Goal: Information Seeking & Learning: Learn about a topic

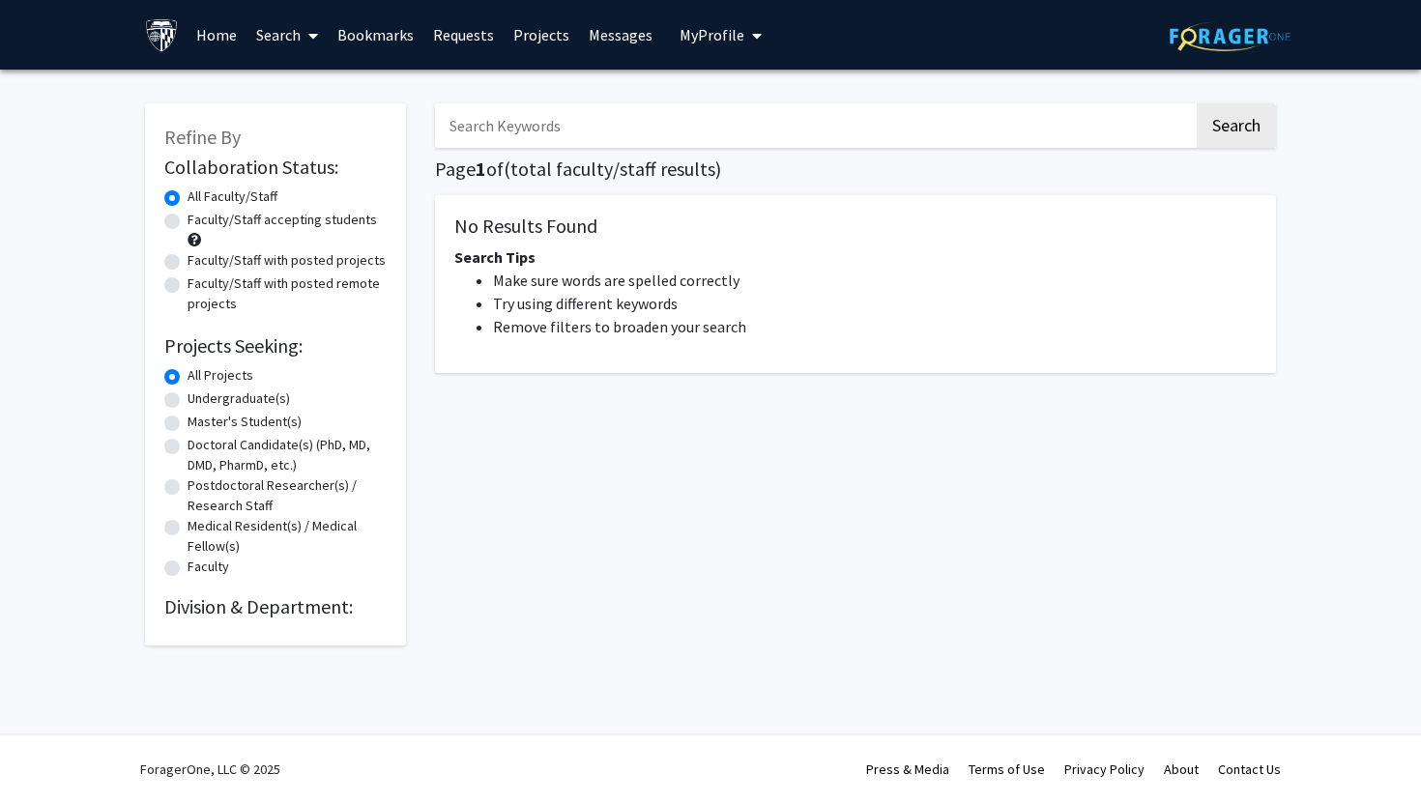
click at [570, 134] on input "Search Keywords" at bounding box center [814, 125] width 759 height 44
type input "biomedical engineering"
click at [1197, 103] on button "Search" at bounding box center [1236, 125] width 79 height 44
click at [1236, 125] on button "Search" at bounding box center [1236, 125] width 79 height 44
click at [215, 606] on h2 "Division & Department:" at bounding box center [275, 606] width 222 height 23
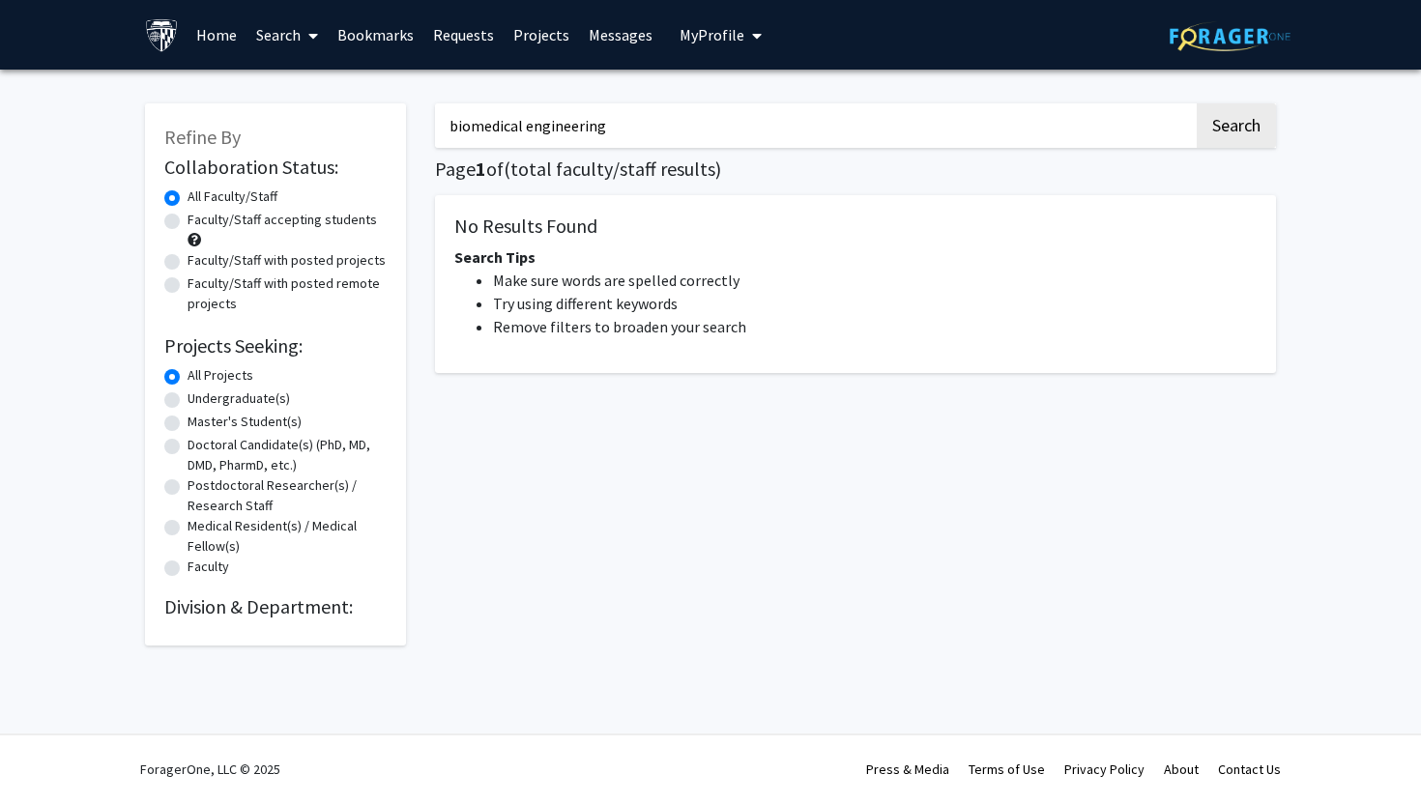
click at [208, 396] on label "Undergraduate(s)" at bounding box center [239, 399] width 102 height 20
click at [200, 396] on input "Undergraduate(s)" at bounding box center [194, 395] width 13 height 13
radio input "true"
click at [197, 380] on label "All Projects" at bounding box center [221, 375] width 66 height 20
click at [197, 378] on input "All Projects" at bounding box center [194, 371] width 13 height 13
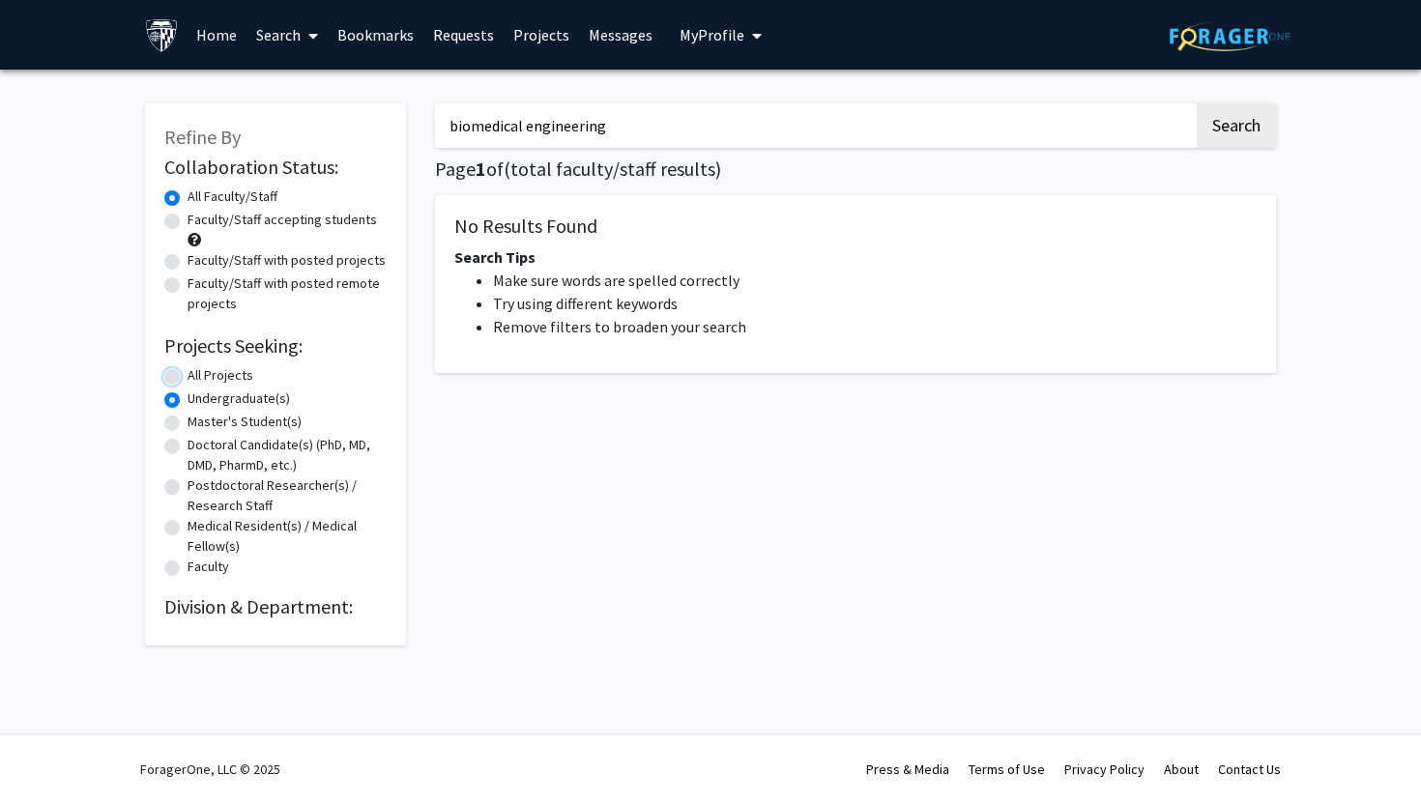
radio input "true"
click at [596, 133] on input "biomedical engineering" at bounding box center [814, 125] width 759 height 44
click at [598, 133] on input "biomedical engineering" at bounding box center [814, 125] width 759 height 44
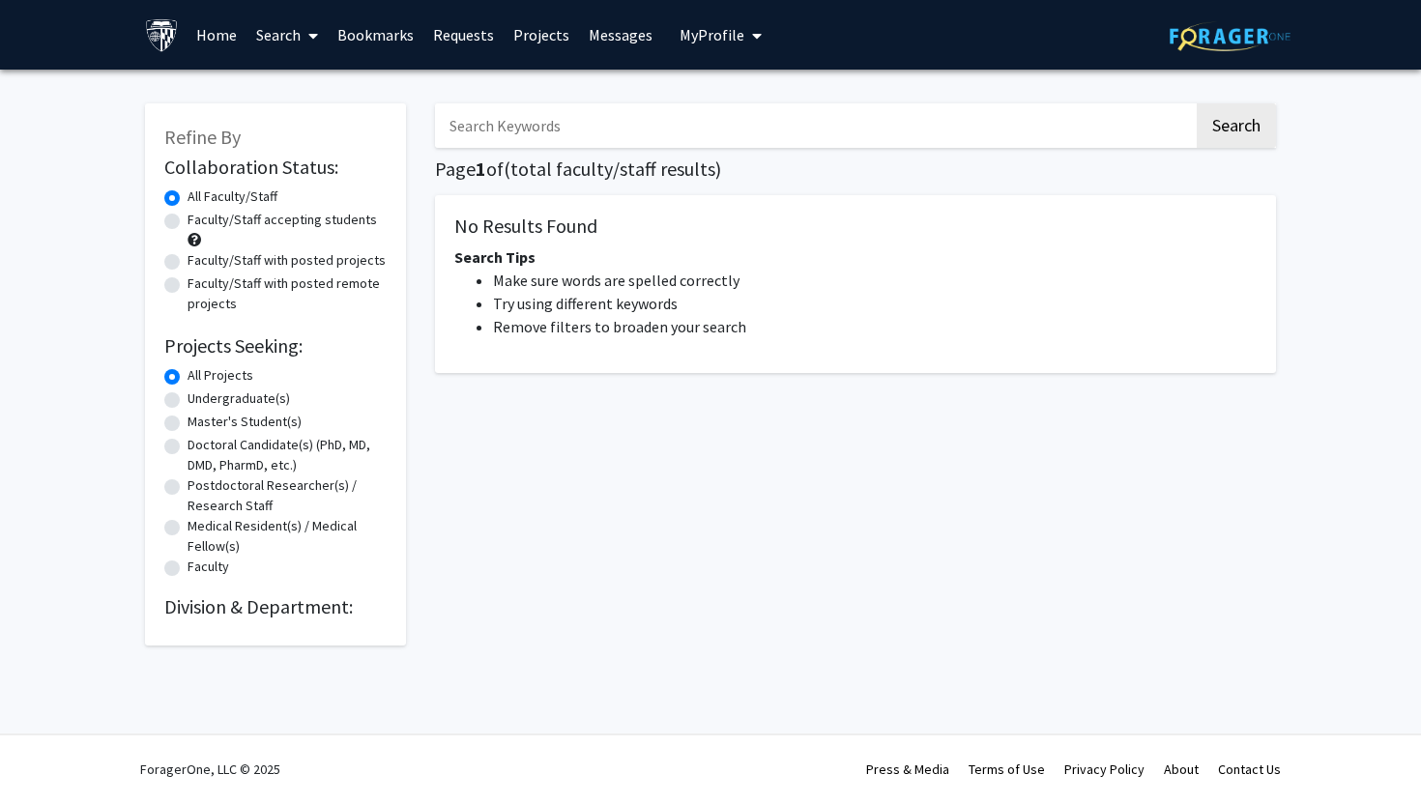
click at [268, 229] on label "Faculty/Staff accepting students" at bounding box center [282, 220] width 189 height 20
click at [200, 222] on input "Faculty/Staff accepting students" at bounding box center [194, 216] width 13 height 13
radio input "true"
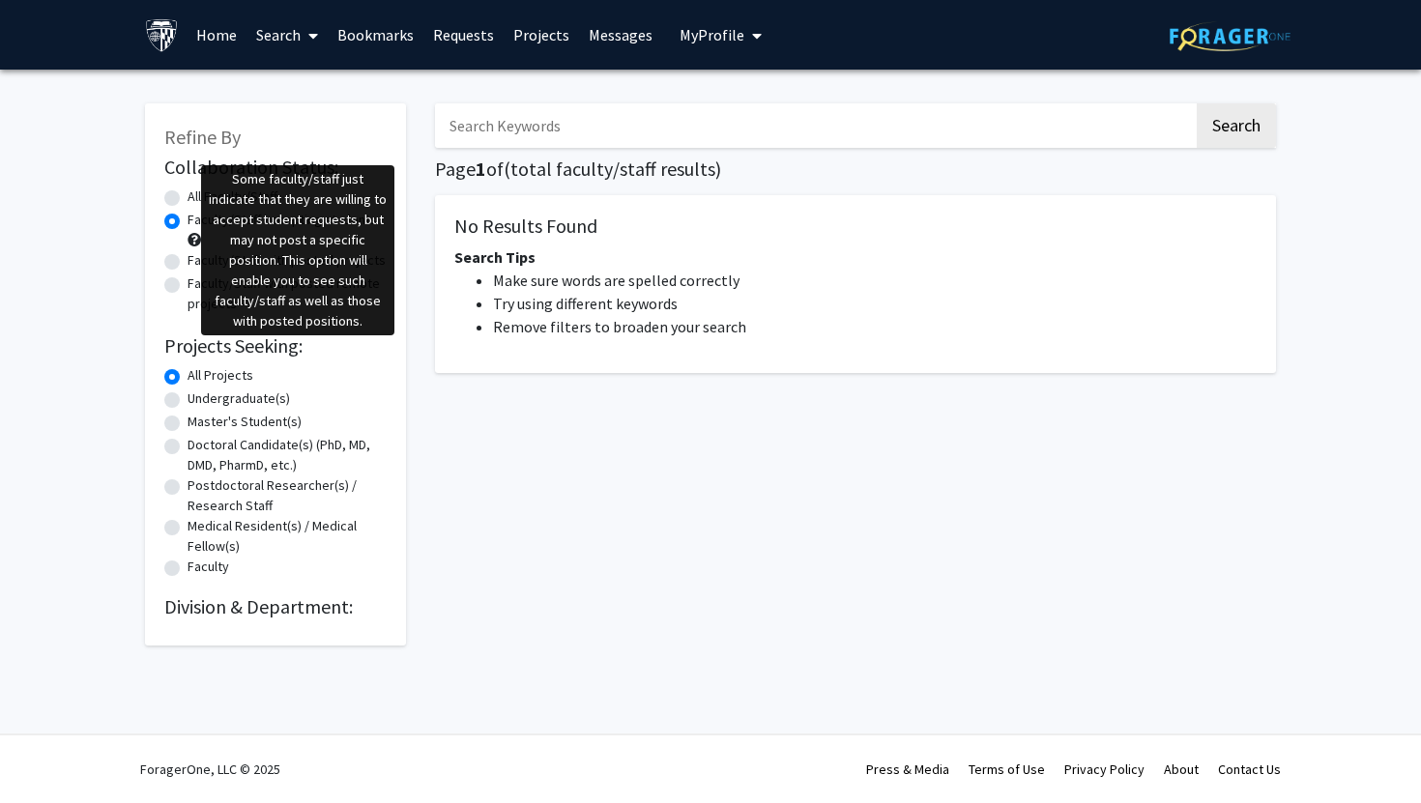
click at [191, 243] on span at bounding box center [195, 240] width 14 height 14
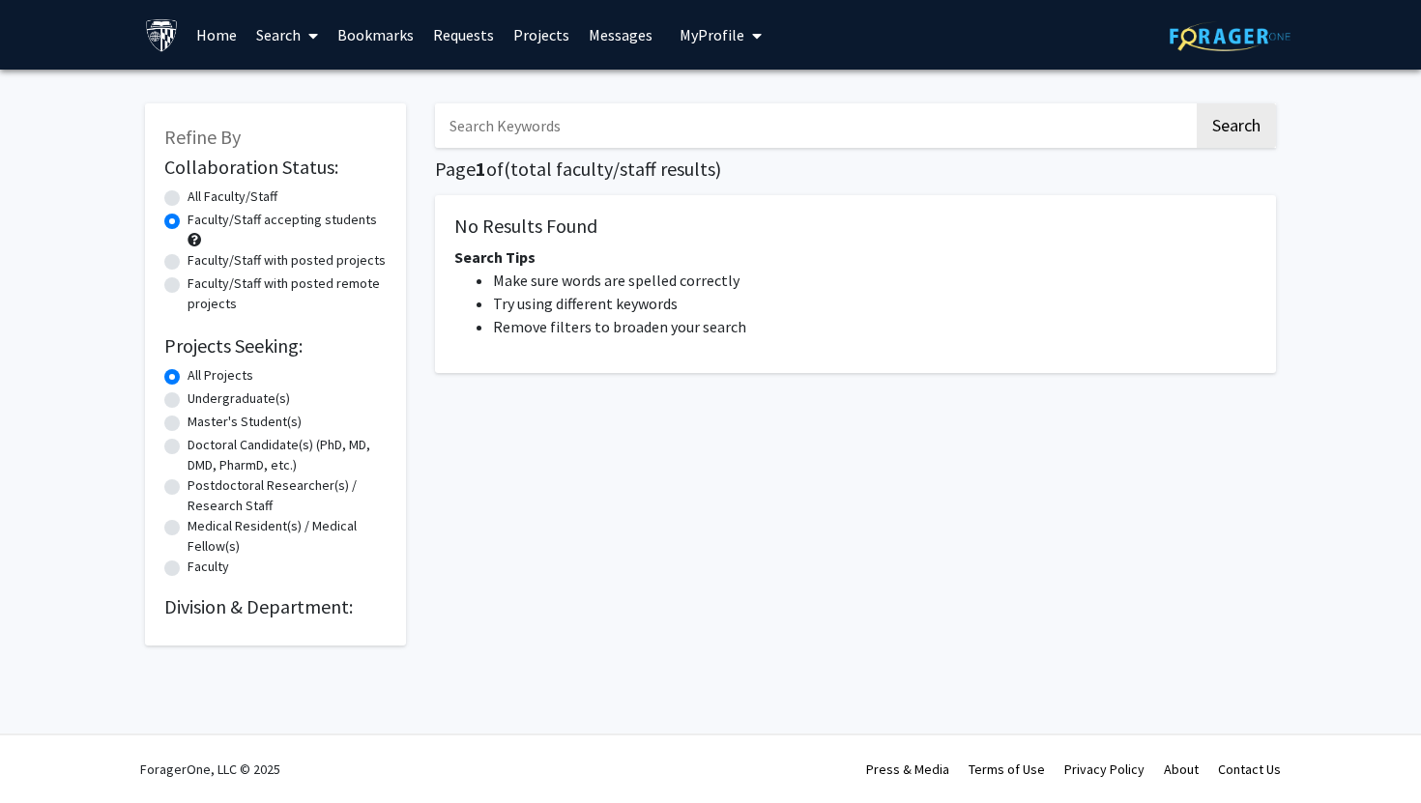
click at [188, 196] on label "All Faculty/Staff" at bounding box center [233, 197] width 90 height 20
click at [188, 196] on input "All Faculty/Staff" at bounding box center [194, 193] width 13 height 13
radio input "true"
click at [1217, 131] on button "Search" at bounding box center [1236, 125] width 79 height 44
click at [802, 137] on input "Search Keywords" at bounding box center [814, 125] width 759 height 44
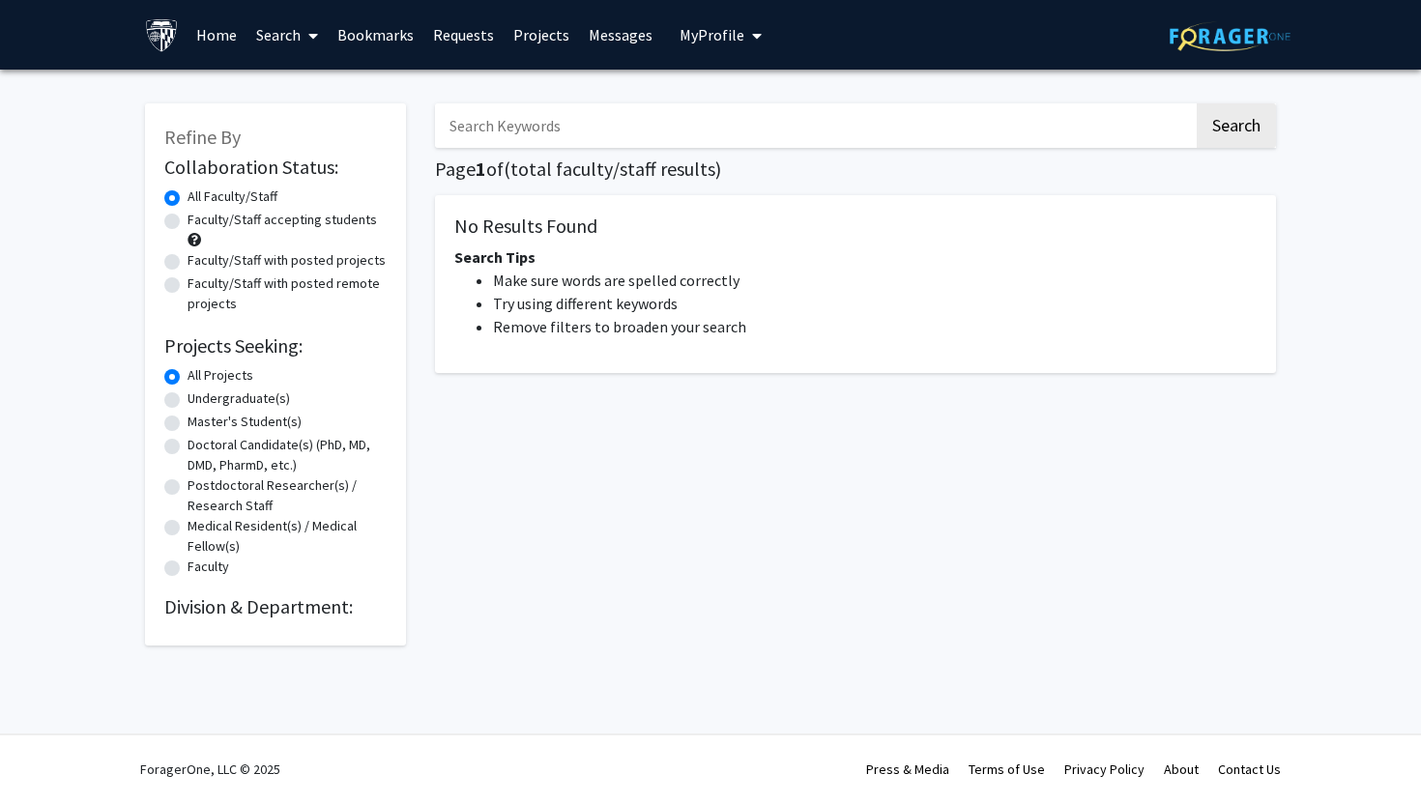
click at [197, 530] on label "Medical Resident(s) / Medical Fellow(s)" at bounding box center [287, 536] width 199 height 41
click at [197, 529] on input "Medical Resident(s) / Medical Fellow(s)" at bounding box center [194, 522] width 13 height 13
radio input "true"
click at [199, 595] on h2 "Division & Department:" at bounding box center [275, 606] width 222 height 23
click at [216, 624] on div "Refine By Collaboration Status: Collaboration Status All Faculty/Staff Collabor…" at bounding box center [275, 374] width 261 height 542
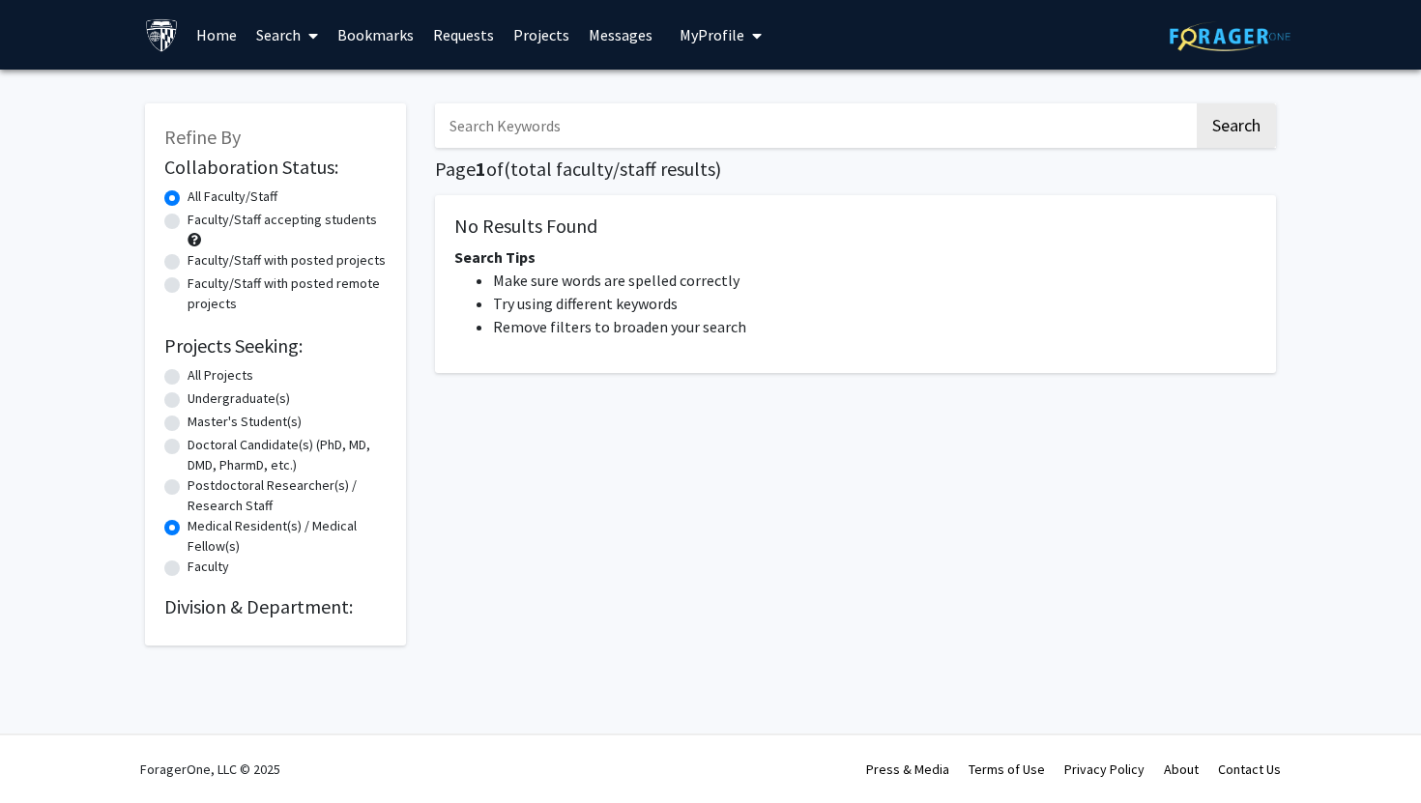
click at [217, 297] on label "Faculty/Staff with posted remote projects" at bounding box center [287, 294] width 199 height 41
click at [200, 286] on input "Faculty/Staff with posted remote projects" at bounding box center [194, 280] width 13 height 13
radio input "true"
click at [288, 58] on link "Search" at bounding box center [286, 35] width 81 height 68
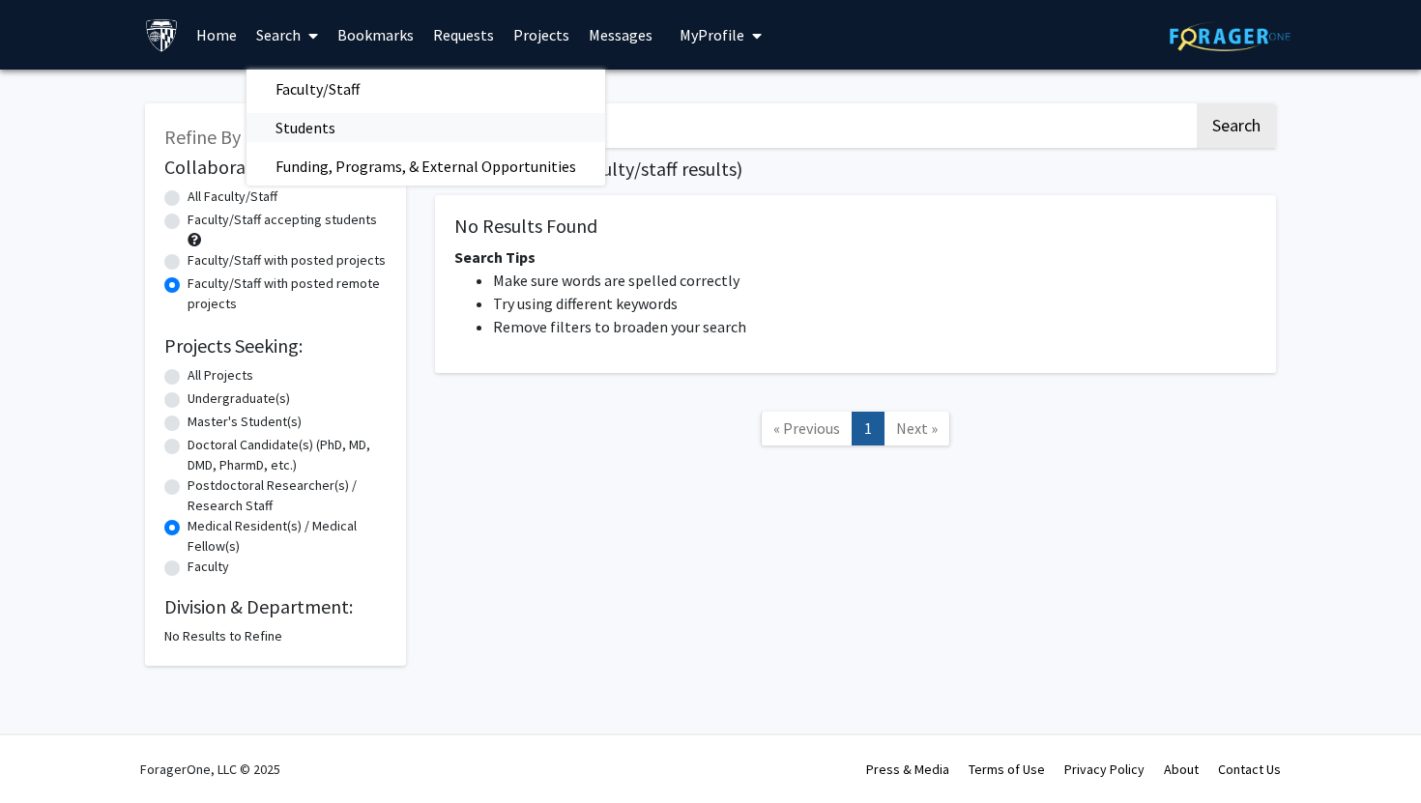
click at [312, 122] on span "Students" at bounding box center [305, 127] width 118 height 39
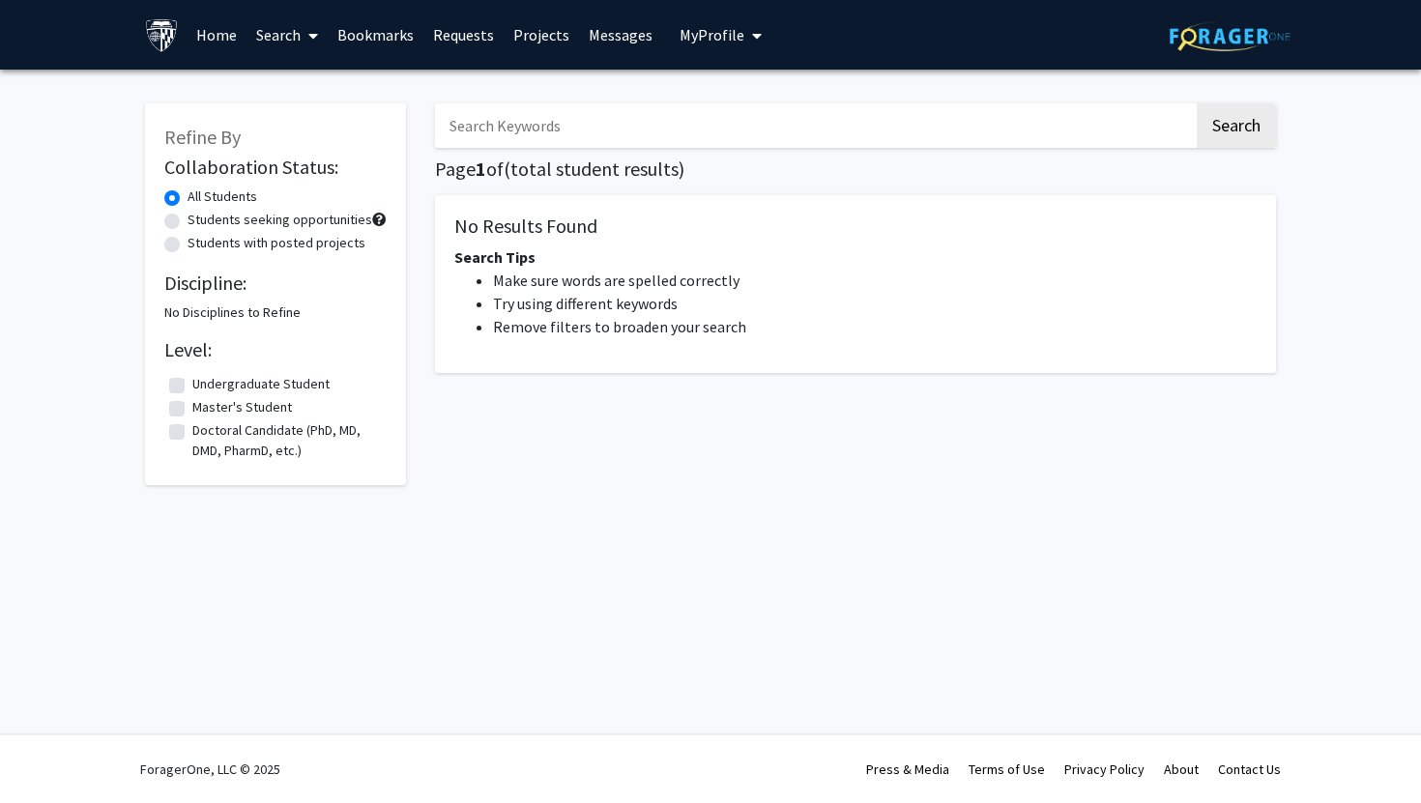
click at [268, 36] on link "Search" at bounding box center [286, 35] width 81 height 68
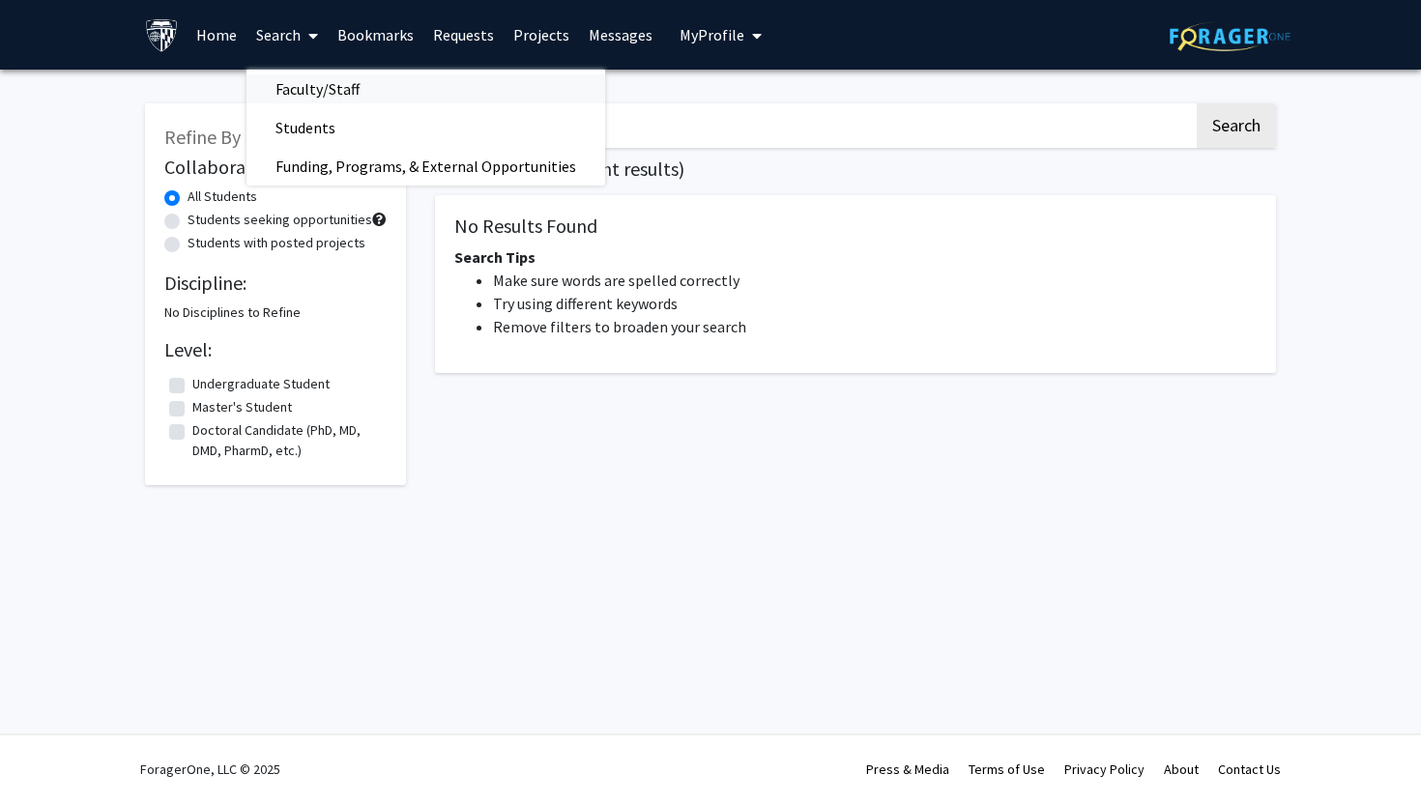
click at [293, 97] on span "Faculty/Staff" at bounding box center [317, 89] width 142 height 39
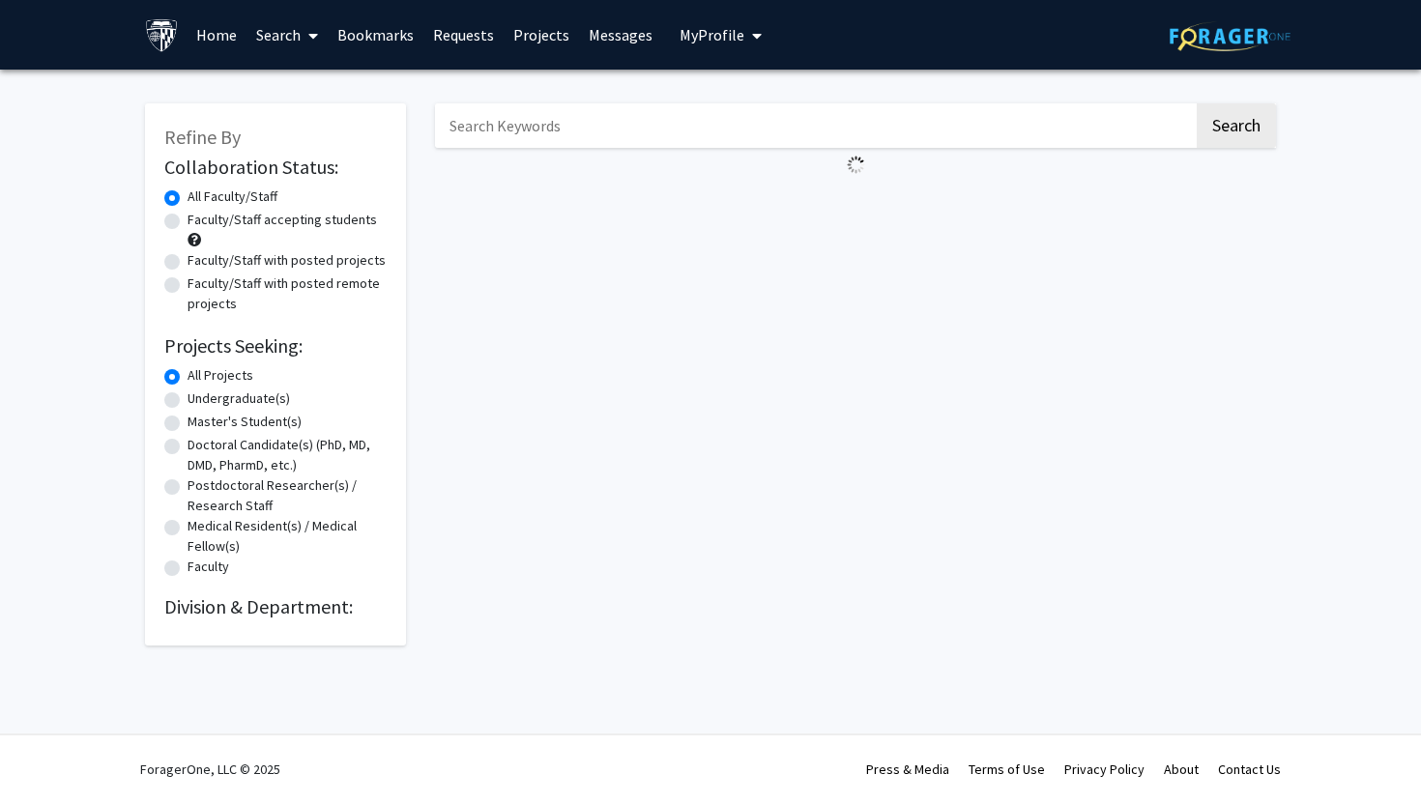
click at [531, 32] on link "Projects" at bounding box center [541, 35] width 75 height 68
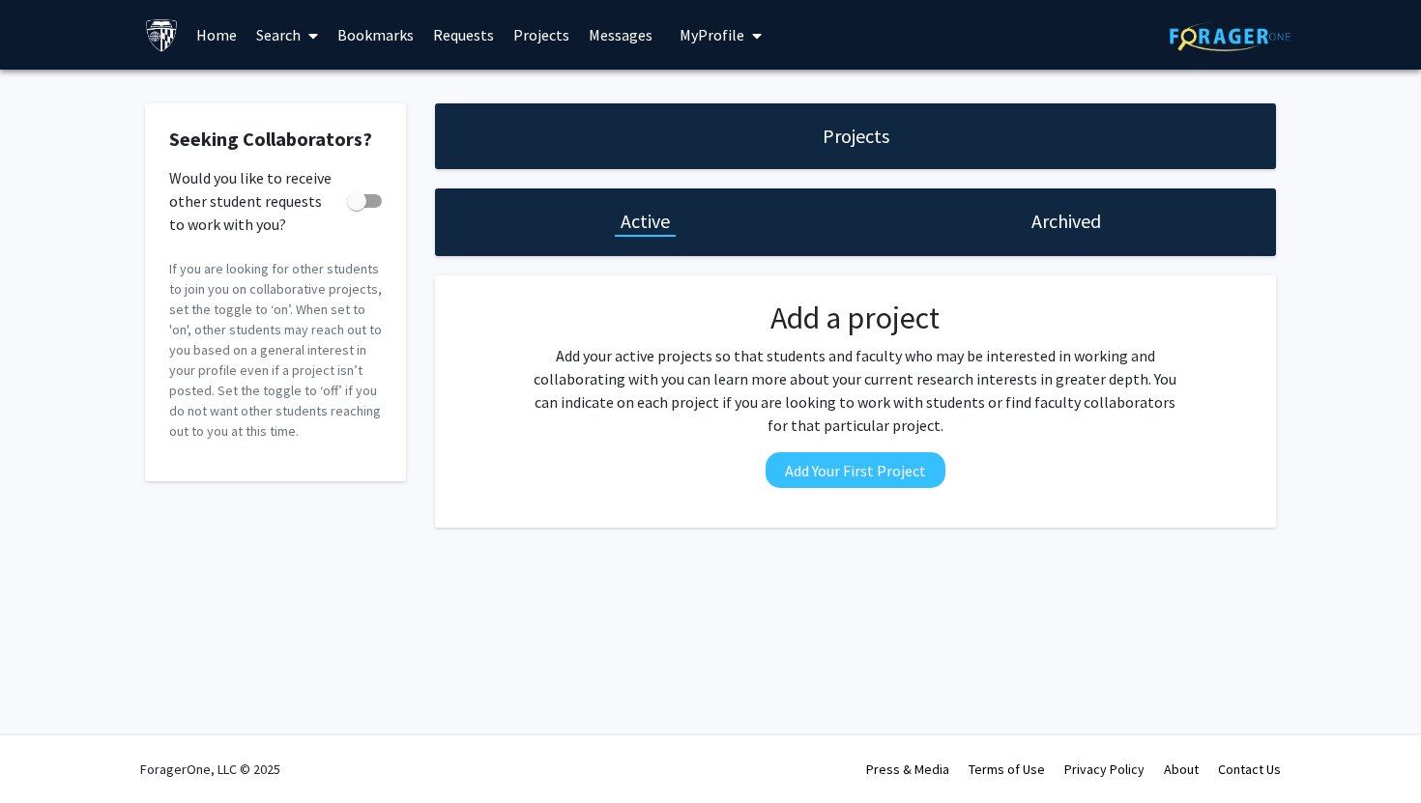
click at [436, 15] on link "Requests" at bounding box center [463, 35] width 80 height 68
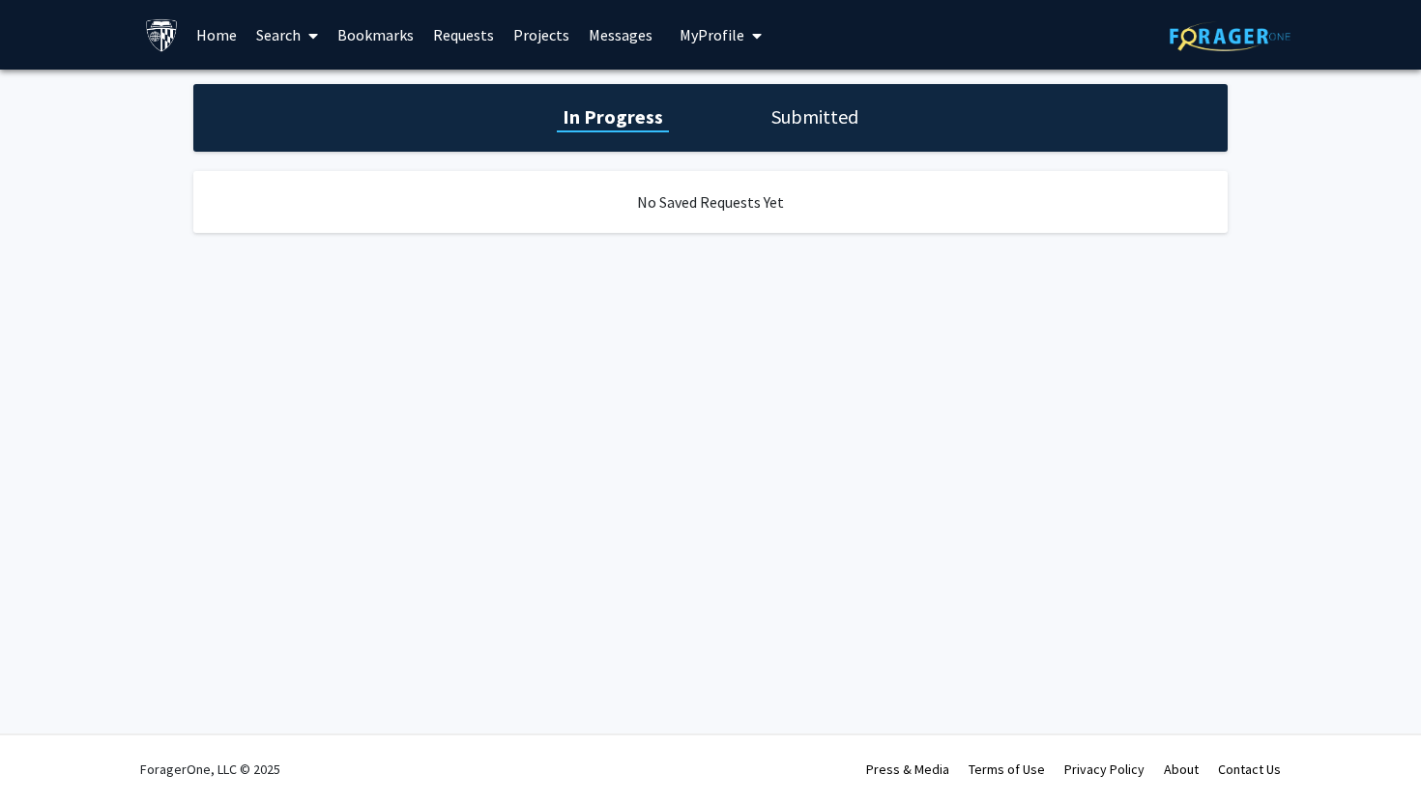
click at [374, 38] on link "Bookmarks" at bounding box center [376, 35] width 96 height 68
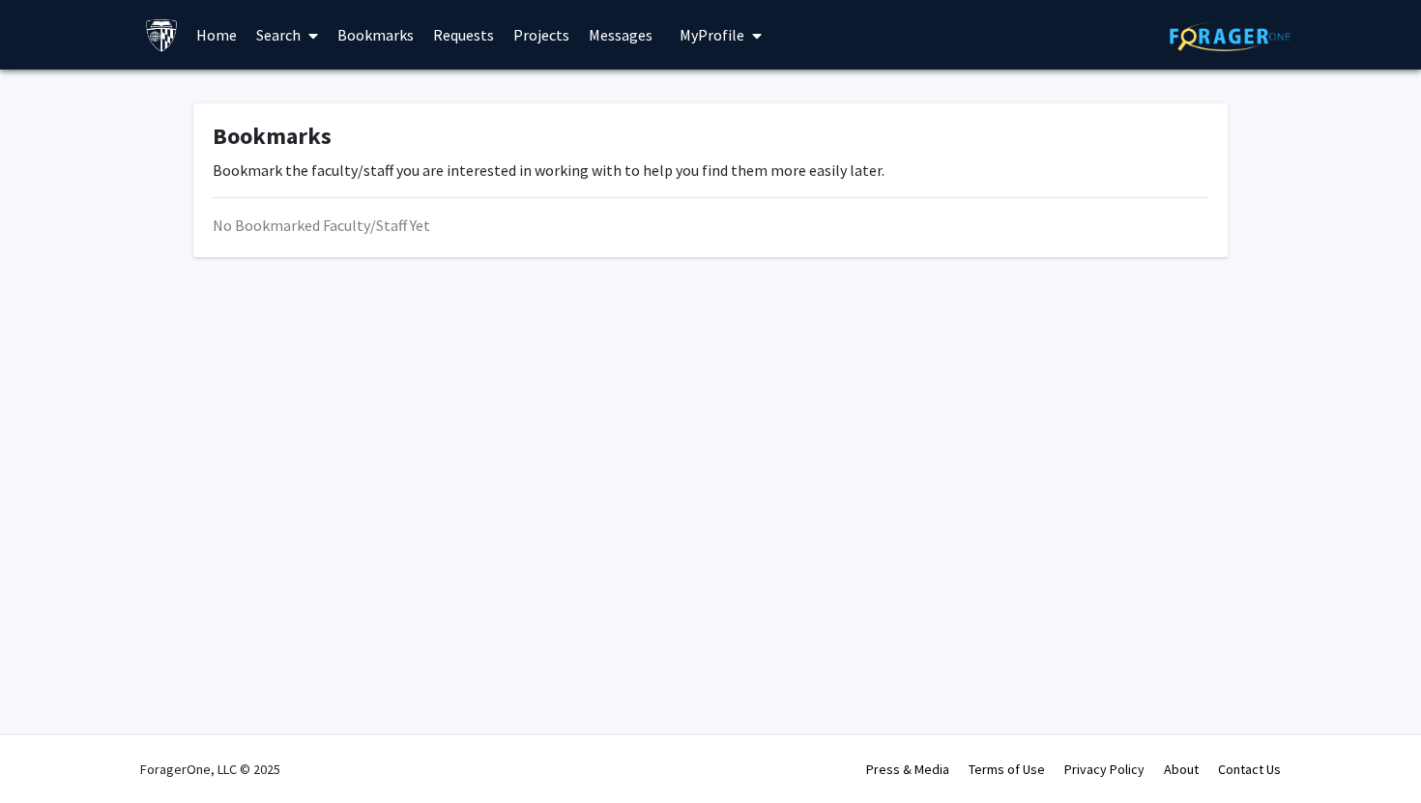
click at [262, 37] on link "Search" at bounding box center [286, 35] width 81 height 68
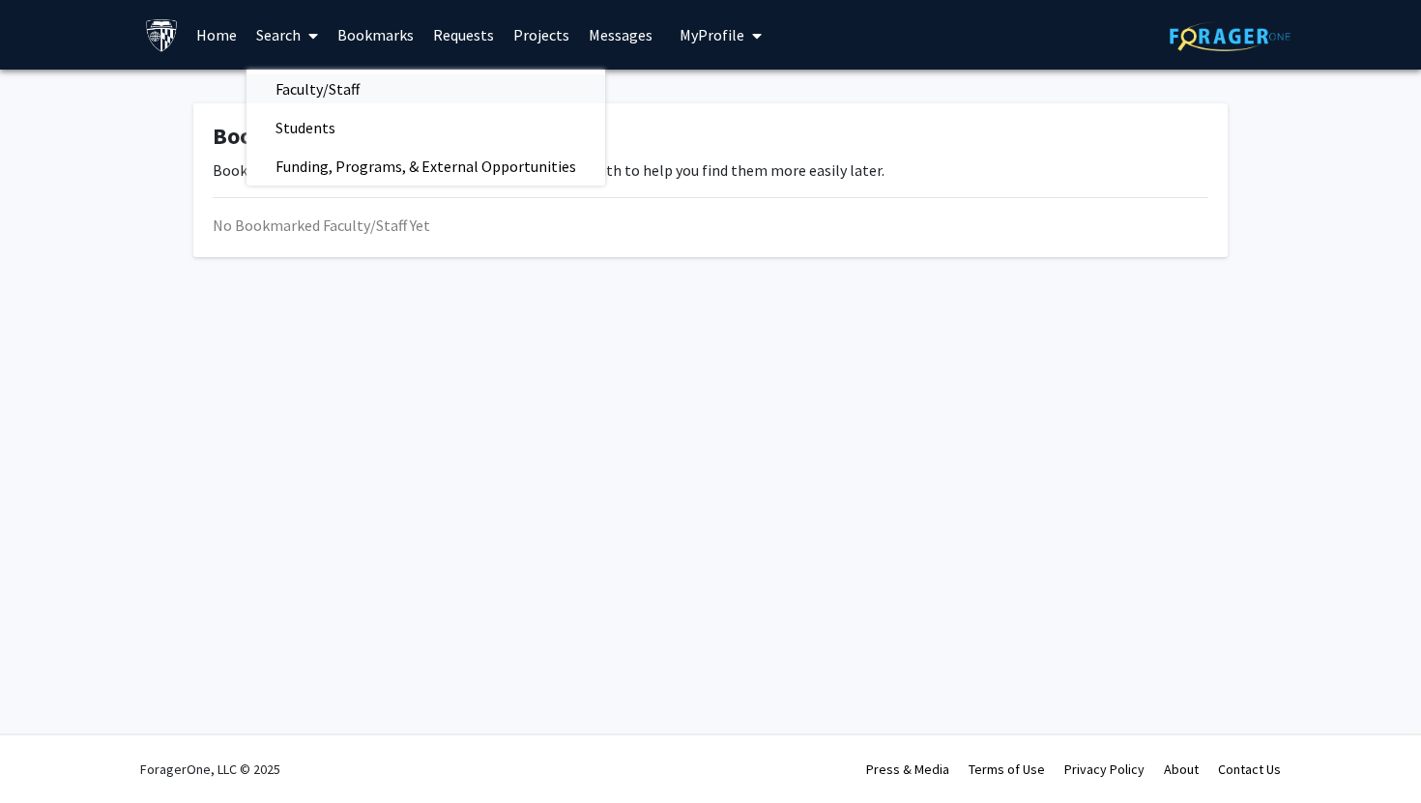
click at [317, 80] on span "Faculty/Staff" at bounding box center [317, 89] width 142 height 39
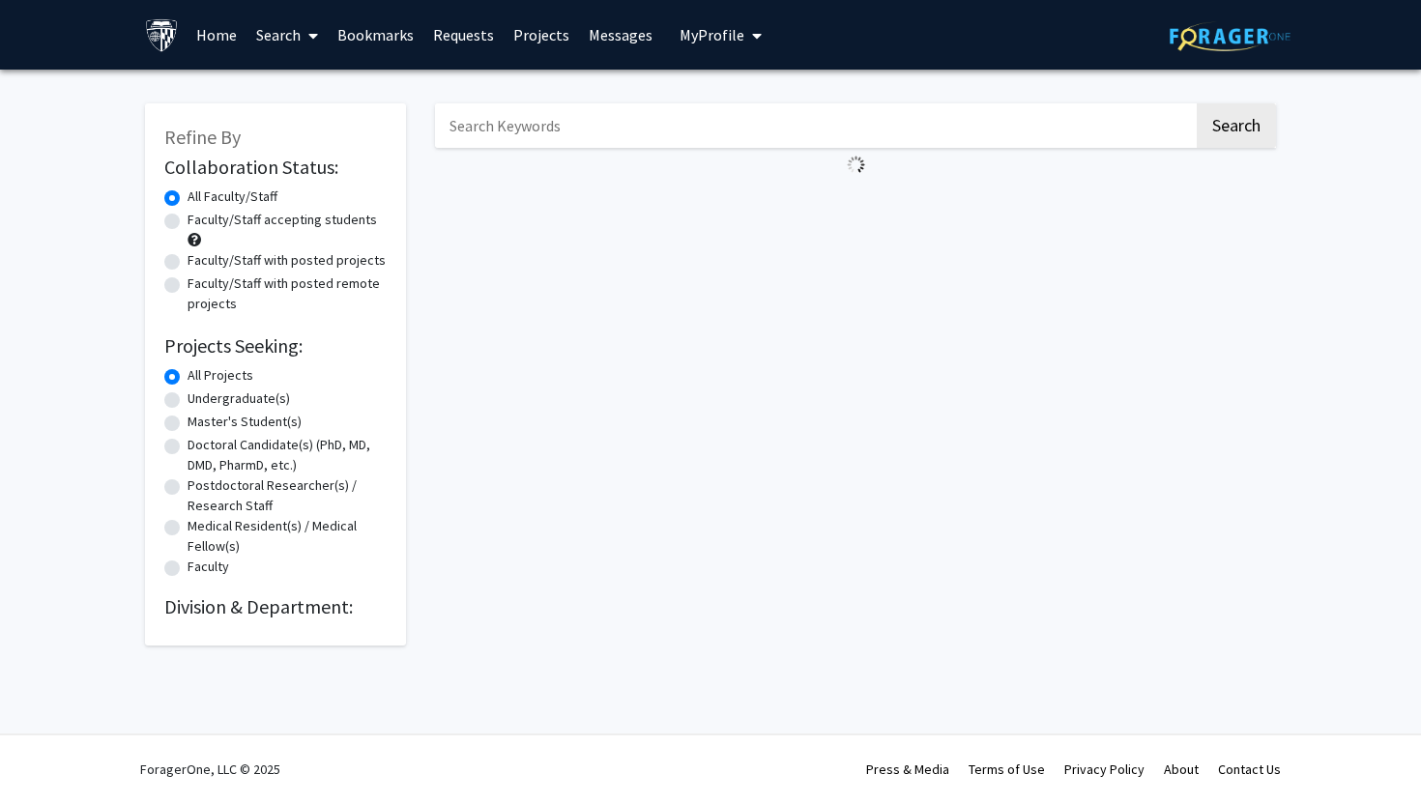
click at [231, 27] on link "Home" at bounding box center [217, 35] width 60 height 68
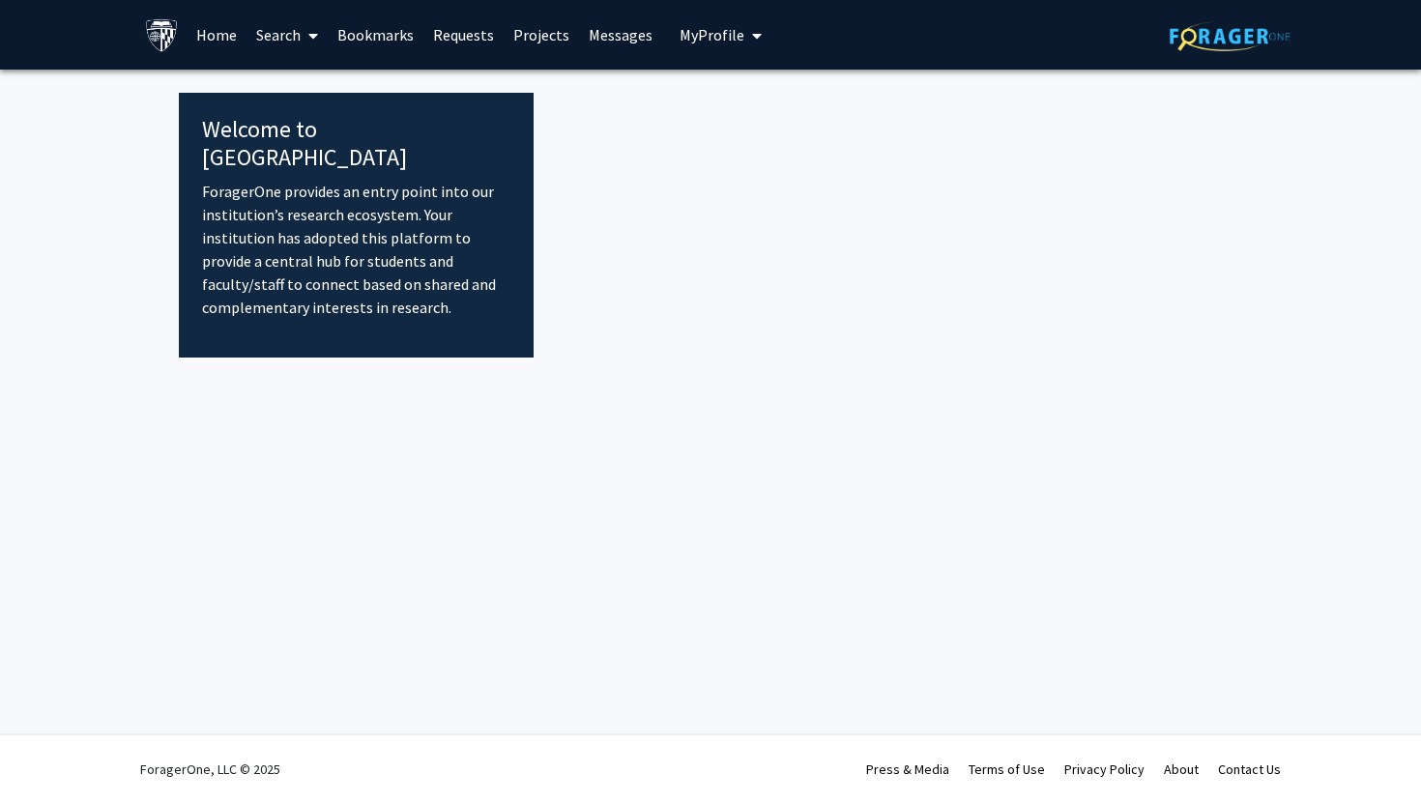
click at [278, 52] on link "Search" at bounding box center [286, 35] width 81 height 68
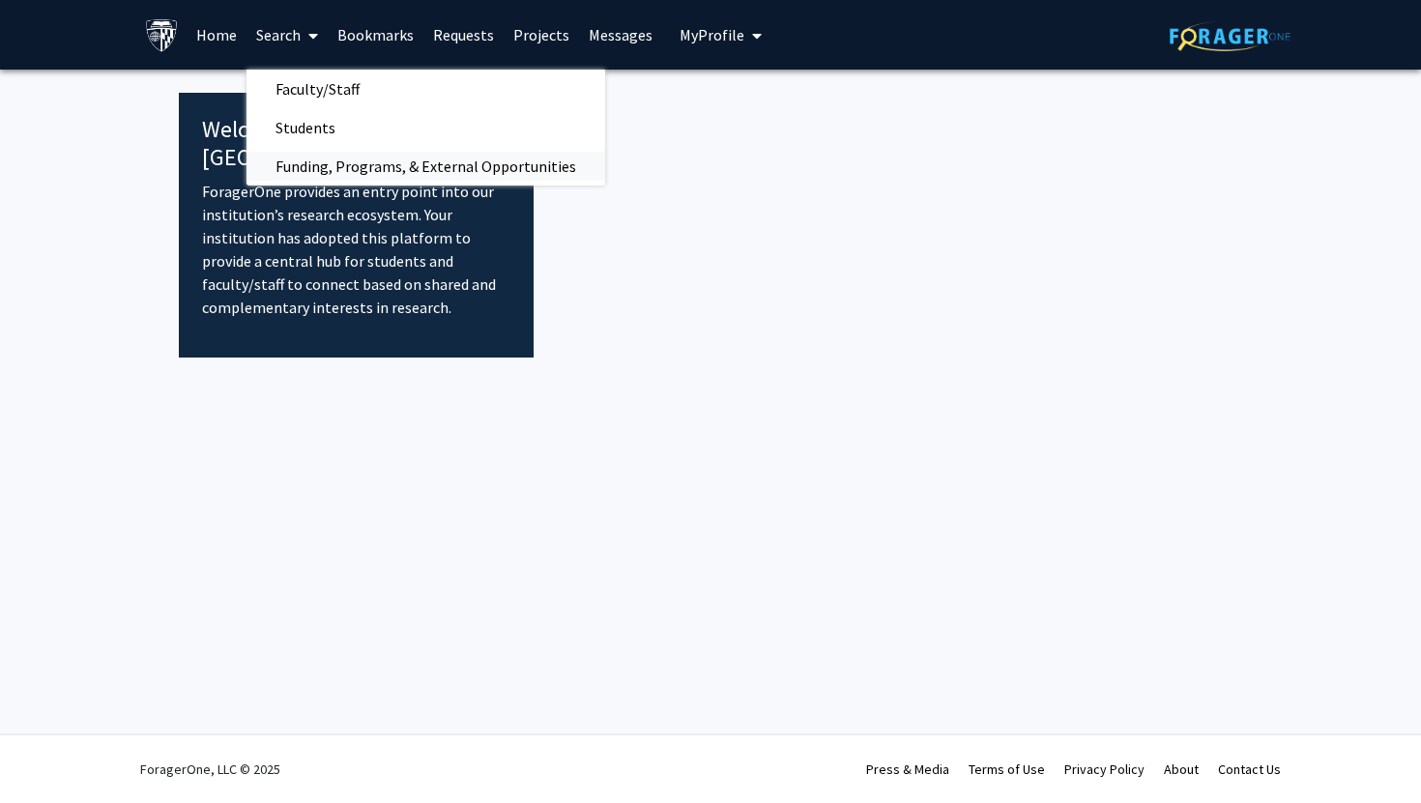
click at [334, 165] on span "Funding, Programs, & External Opportunities" at bounding box center [425, 166] width 359 height 39
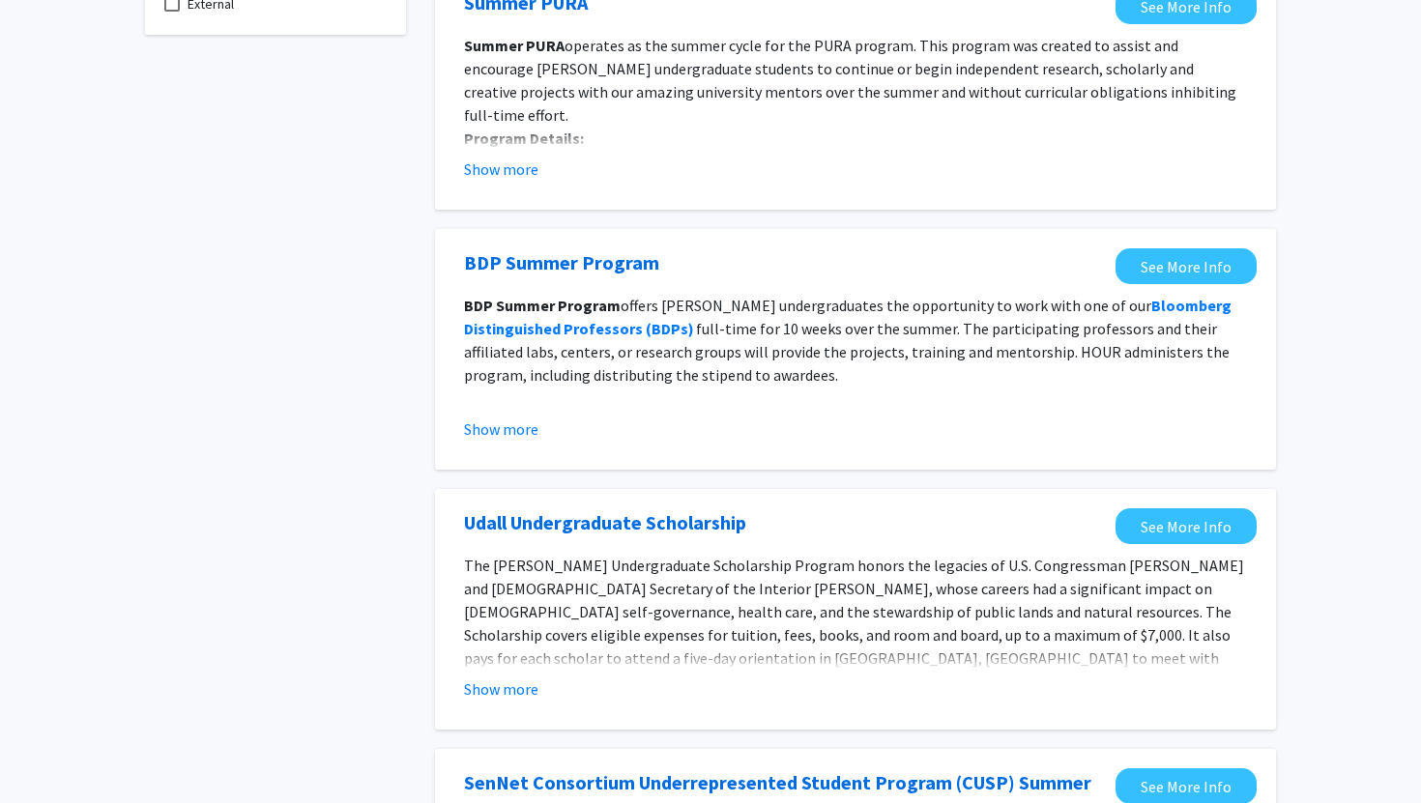
scroll to position [232, 0]
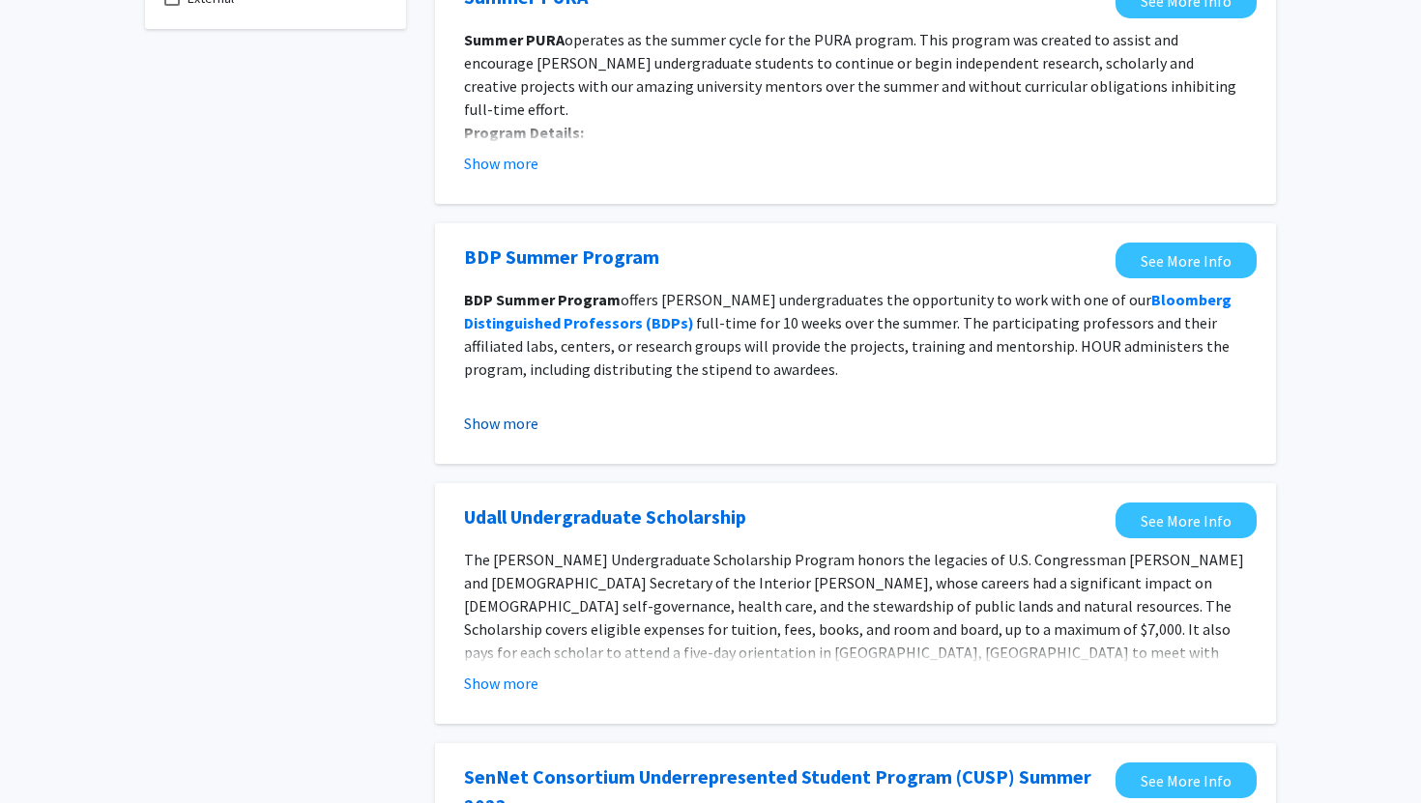
click at [473, 416] on button "Show more" at bounding box center [501, 423] width 74 height 23
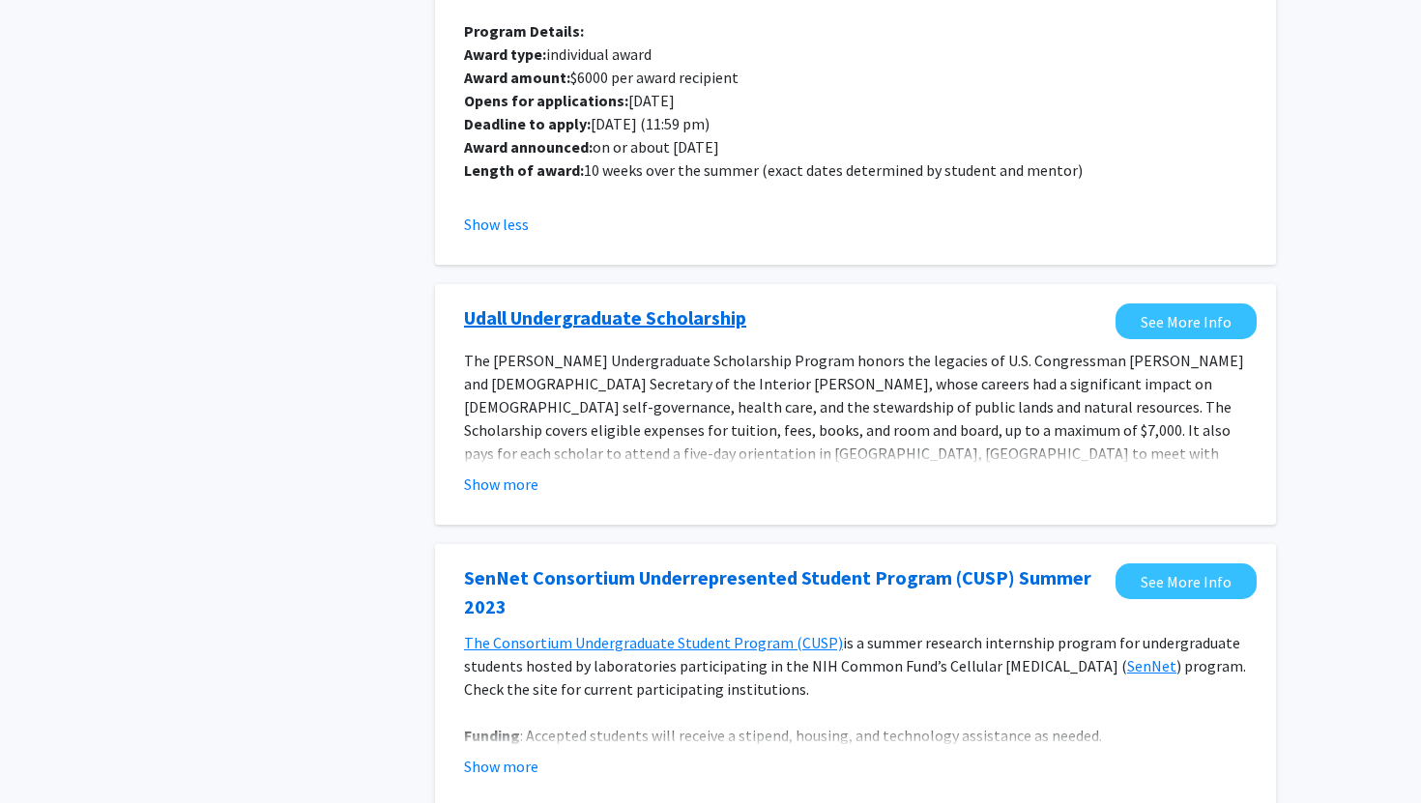
scroll to position [707, 0]
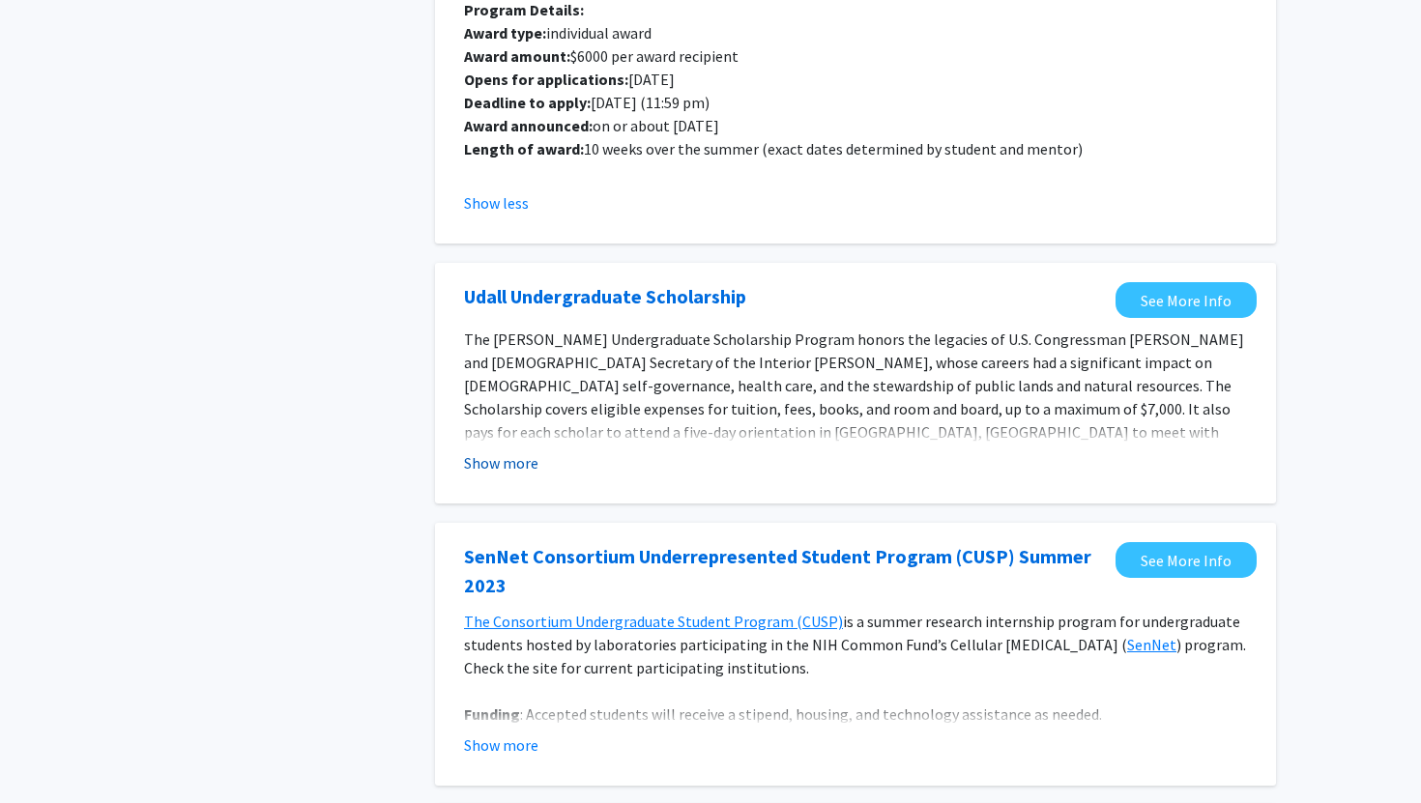
click at [488, 462] on button "Show more" at bounding box center [501, 462] width 74 height 23
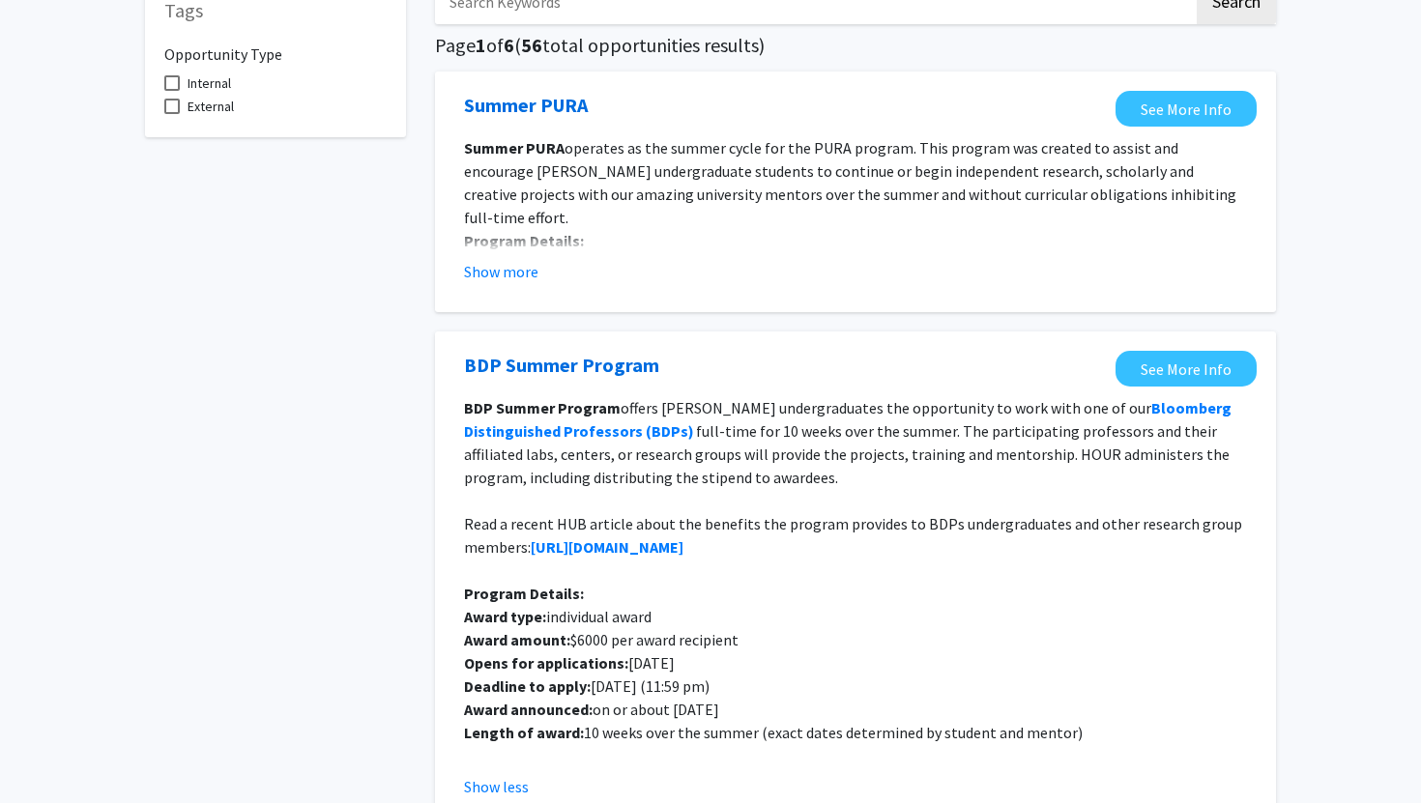
scroll to position [0, 0]
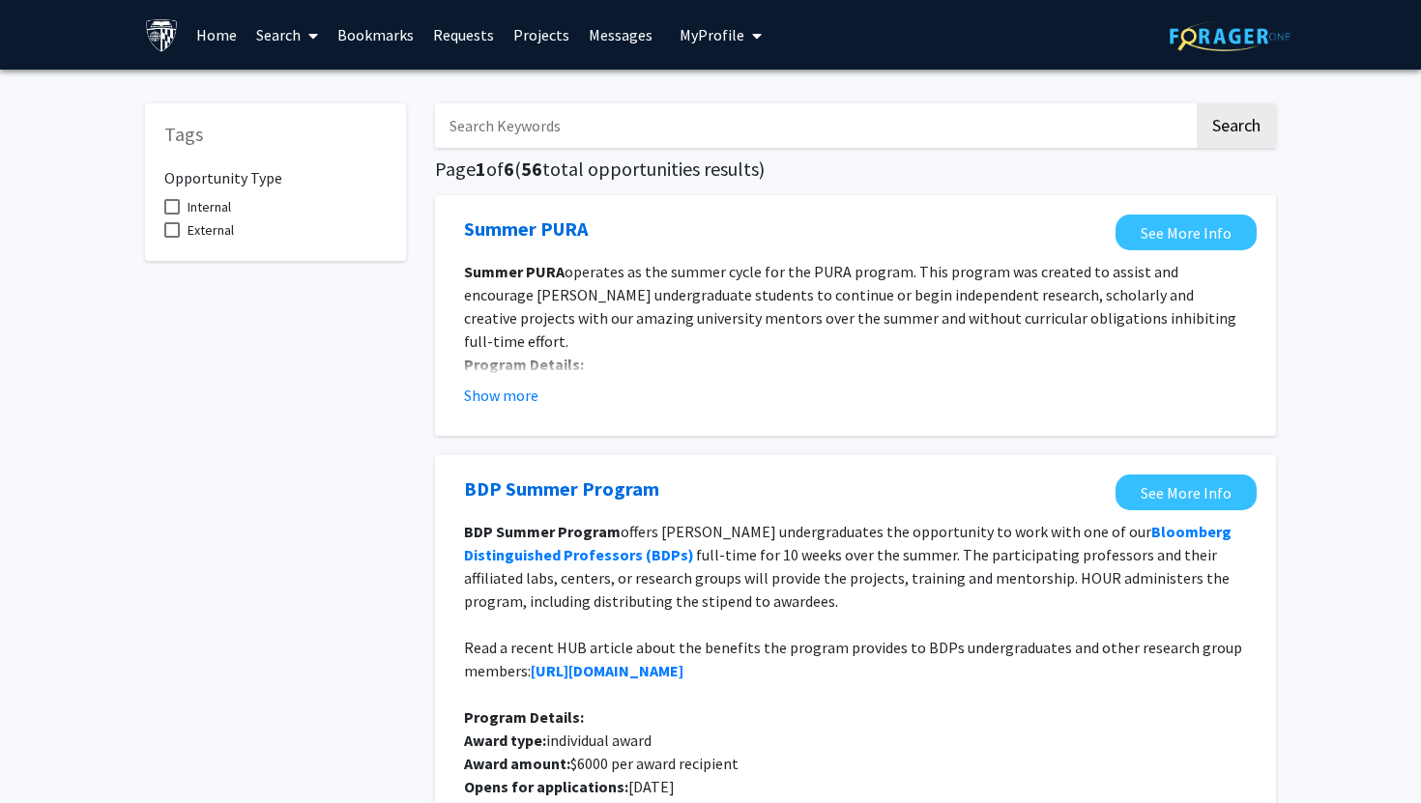
click at [490, 409] on fg-opportunity "Summer PURA See More Info Summer PURA operates as the summer cycle for the PURA…" at bounding box center [855, 316] width 802 height 202
click at [505, 392] on button "Show more" at bounding box center [501, 395] width 74 height 23
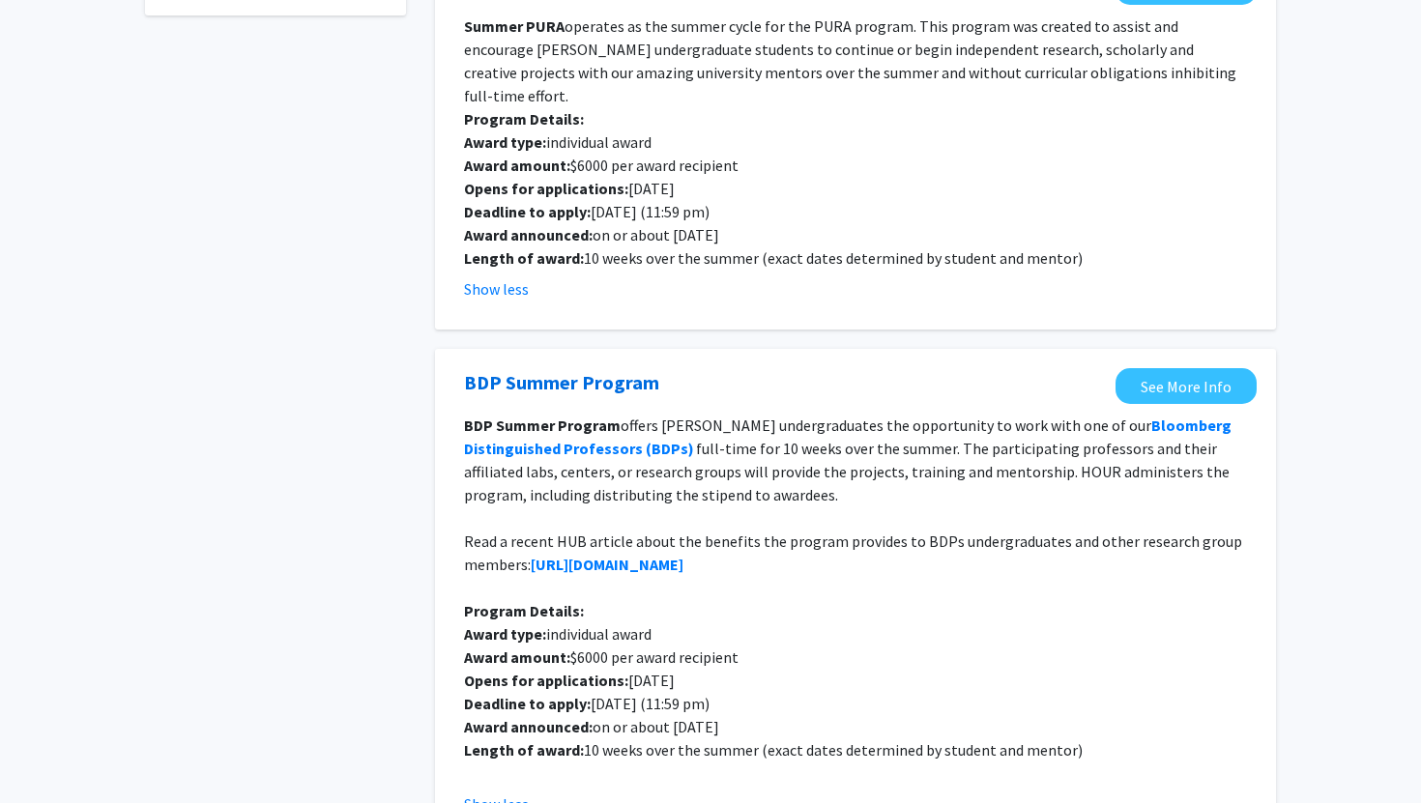
scroll to position [250, 0]
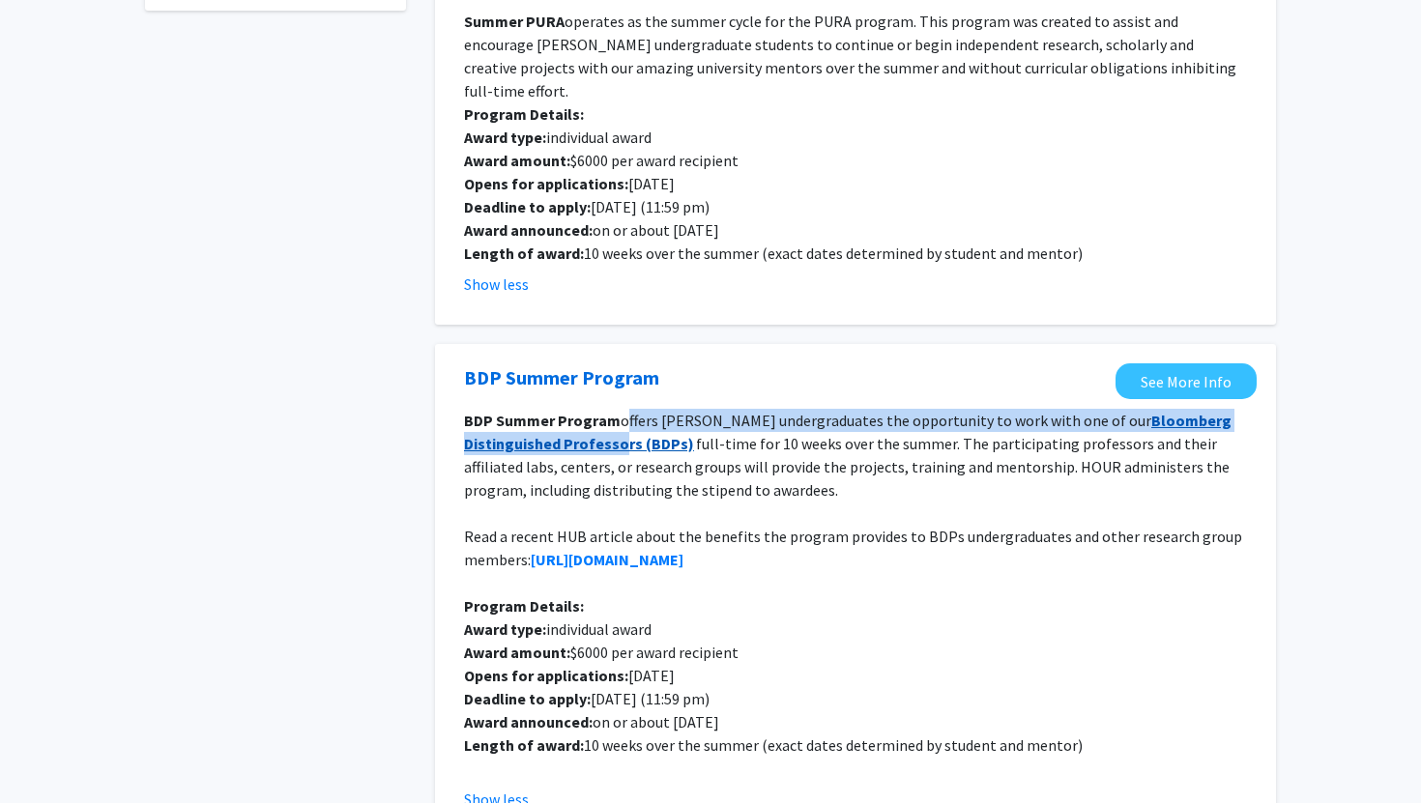
drag, startPoint x: 620, startPoint y: 408, endPoint x: 622, endPoint y: 420, distance: 12.9
click at [622, 420] on p "BDP Summer Program offers [PERSON_NAME] undergraduates the opportunity to work …" at bounding box center [855, 455] width 783 height 93
click at [653, 550] on strong "[URL][DOMAIN_NAME]" at bounding box center [607, 559] width 153 height 19
